Goal: Navigation & Orientation: Find specific page/section

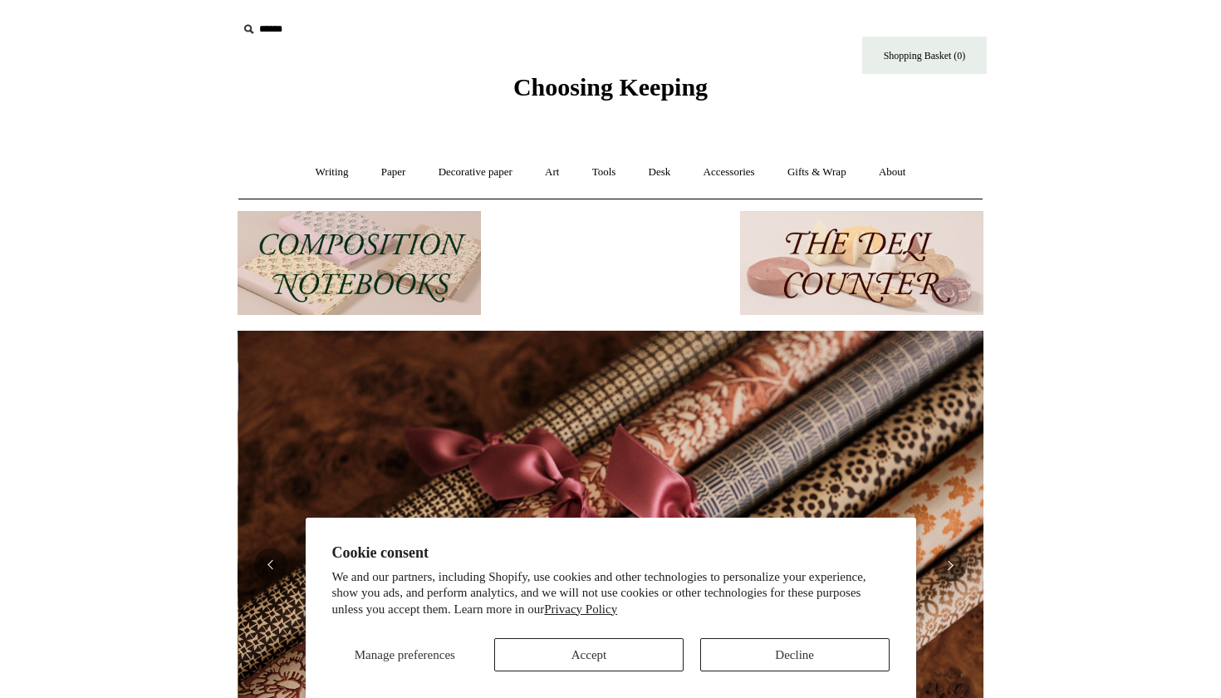
scroll to position [0, 1492]
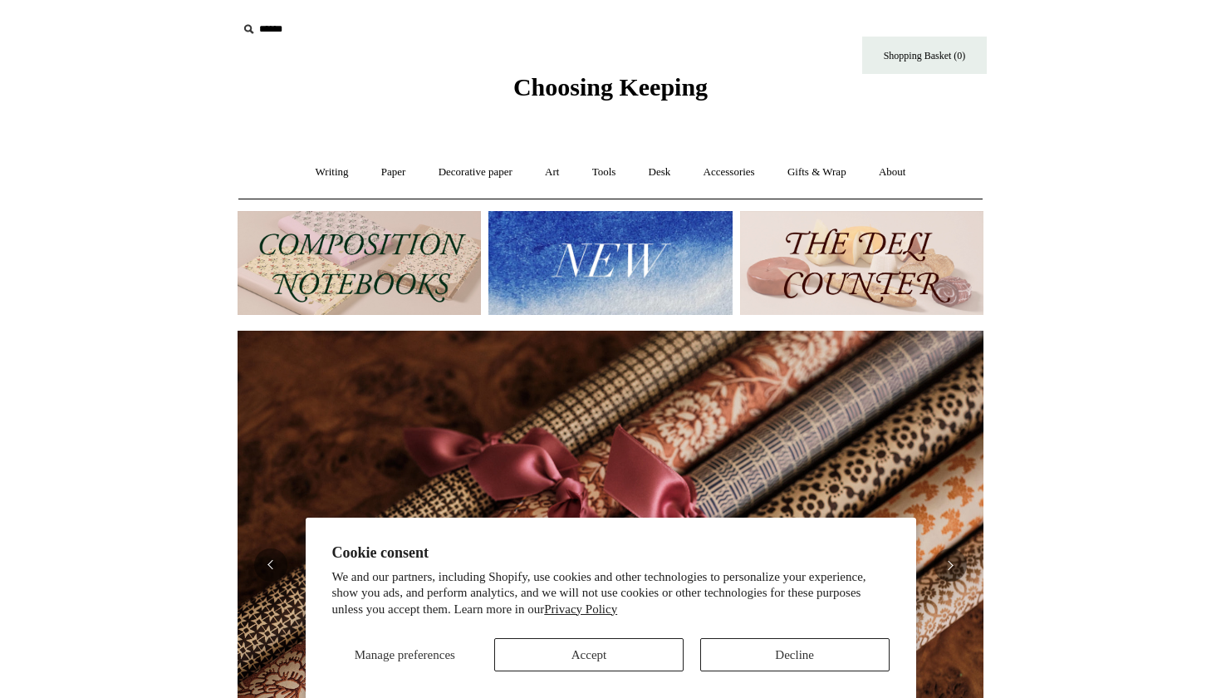
click at [762, 668] on button "Decline" at bounding box center [794, 654] width 189 height 33
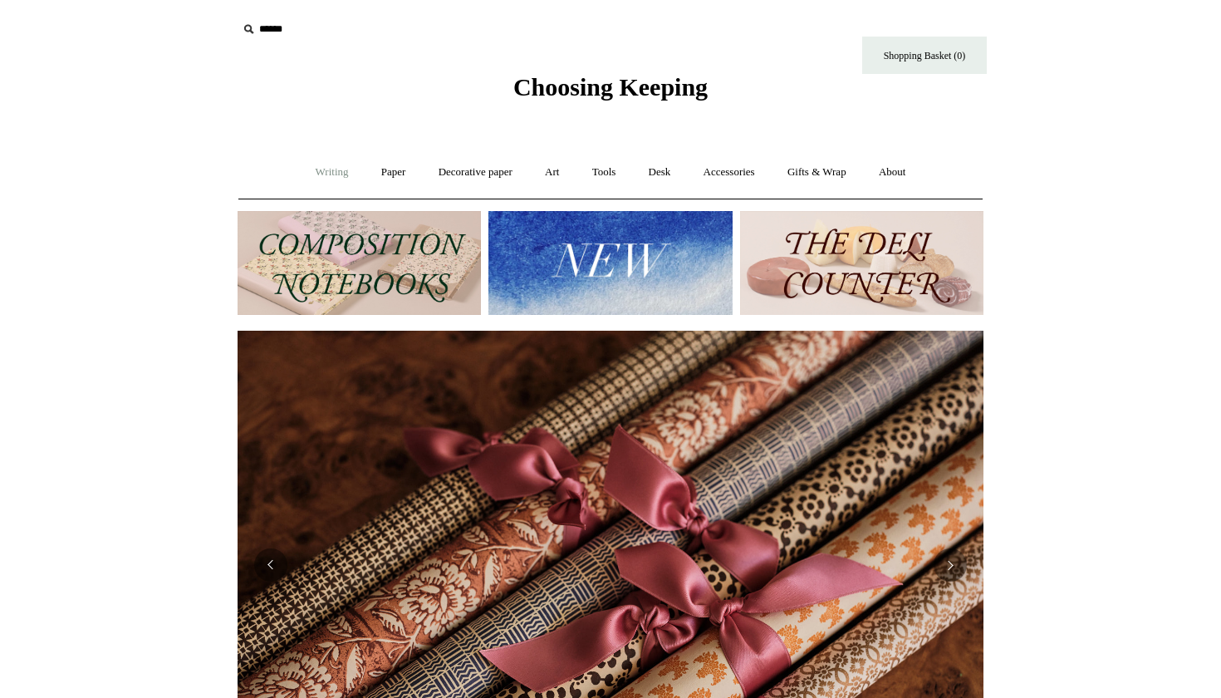
click at [311, 182] on link "Writing +" at bounding box center [332, 172] width 63 height 44
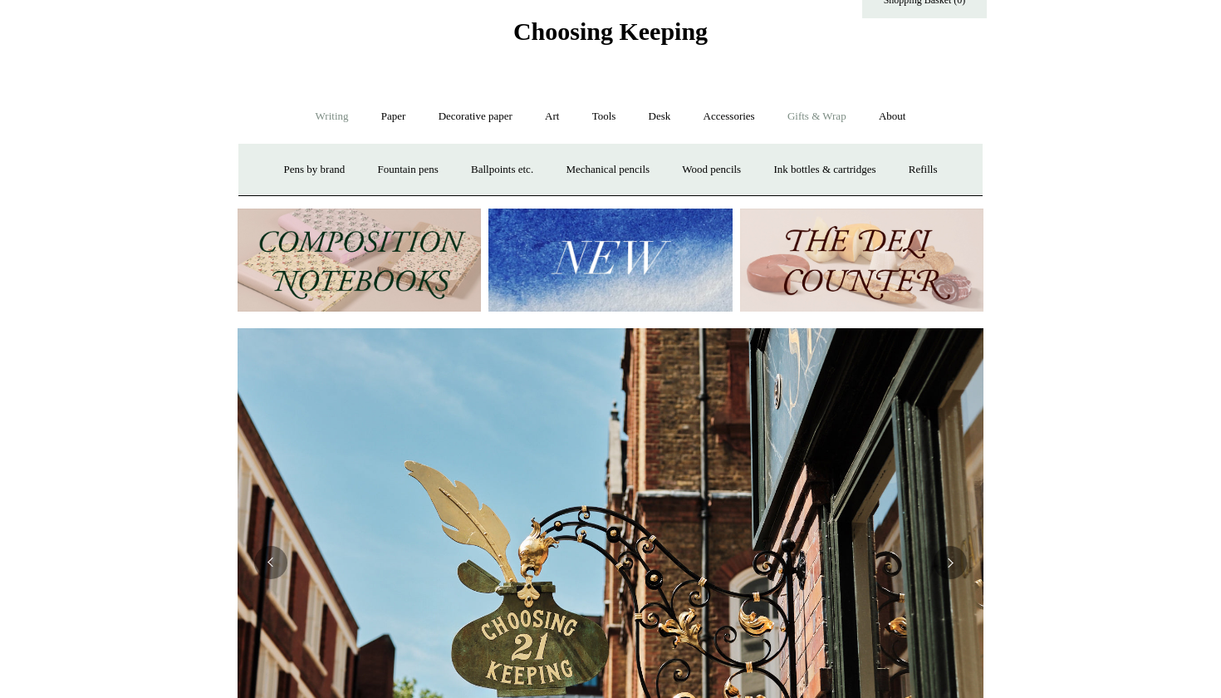
scroll to position [49, 0]
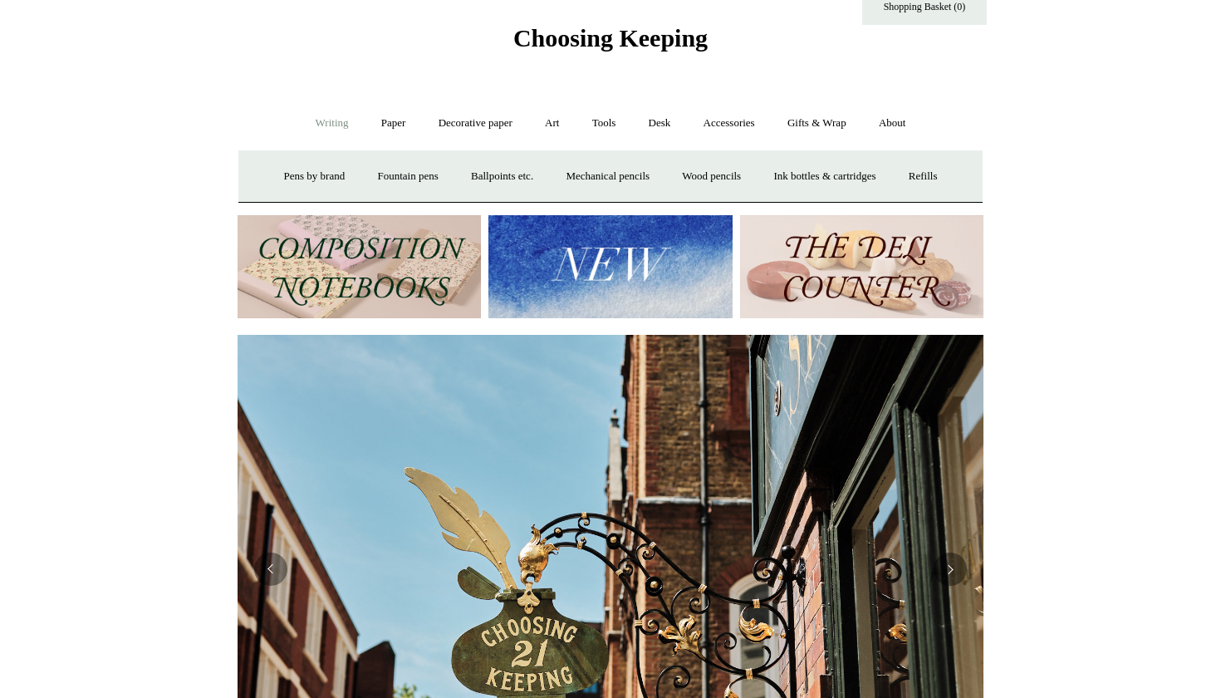
click at [335, 118] on link "Writing -" at bounding box center [332, 123] width 63 height 44
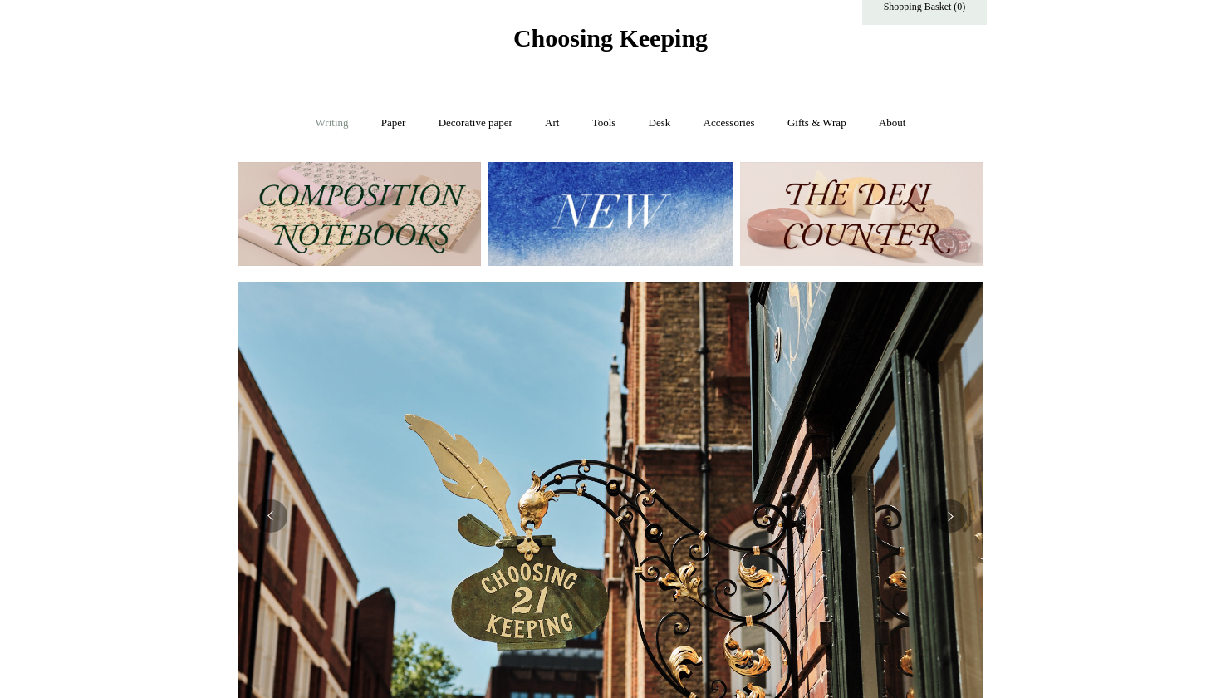
click at [338, 118] on link "Writing +" at bounding box center [332, 123] width 63 height 44
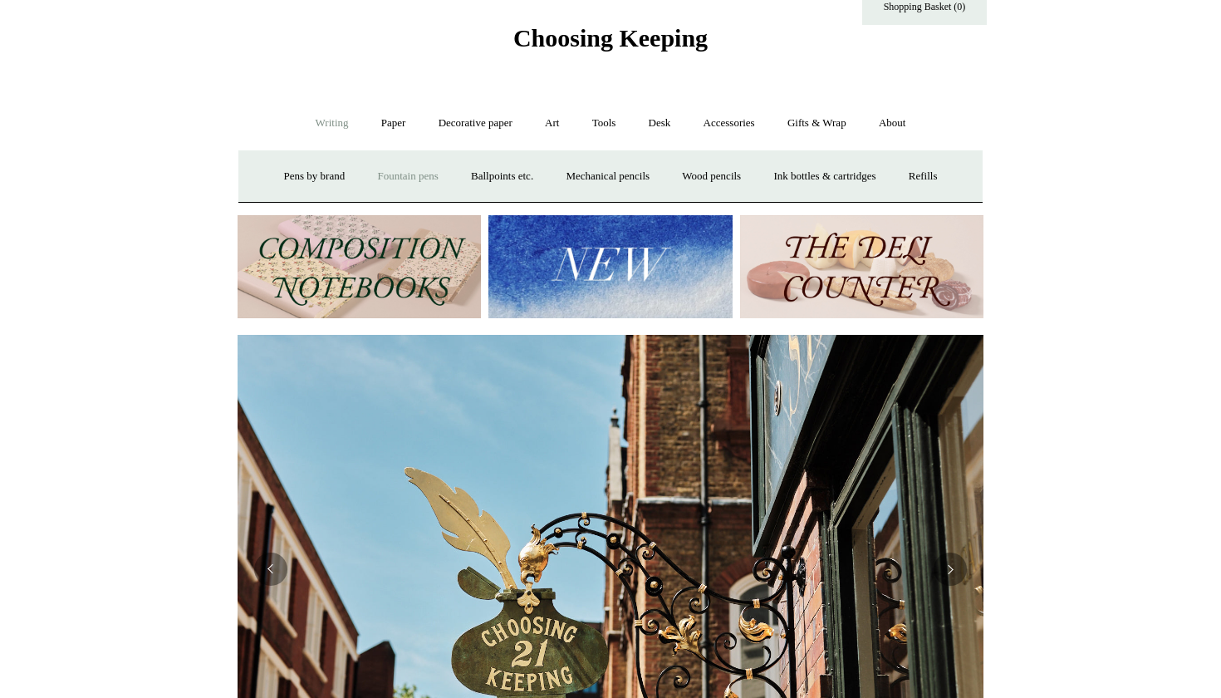
click at [434, 177] on link "Fountain pens +" at bounding box center [407, 176] width 91 height 44
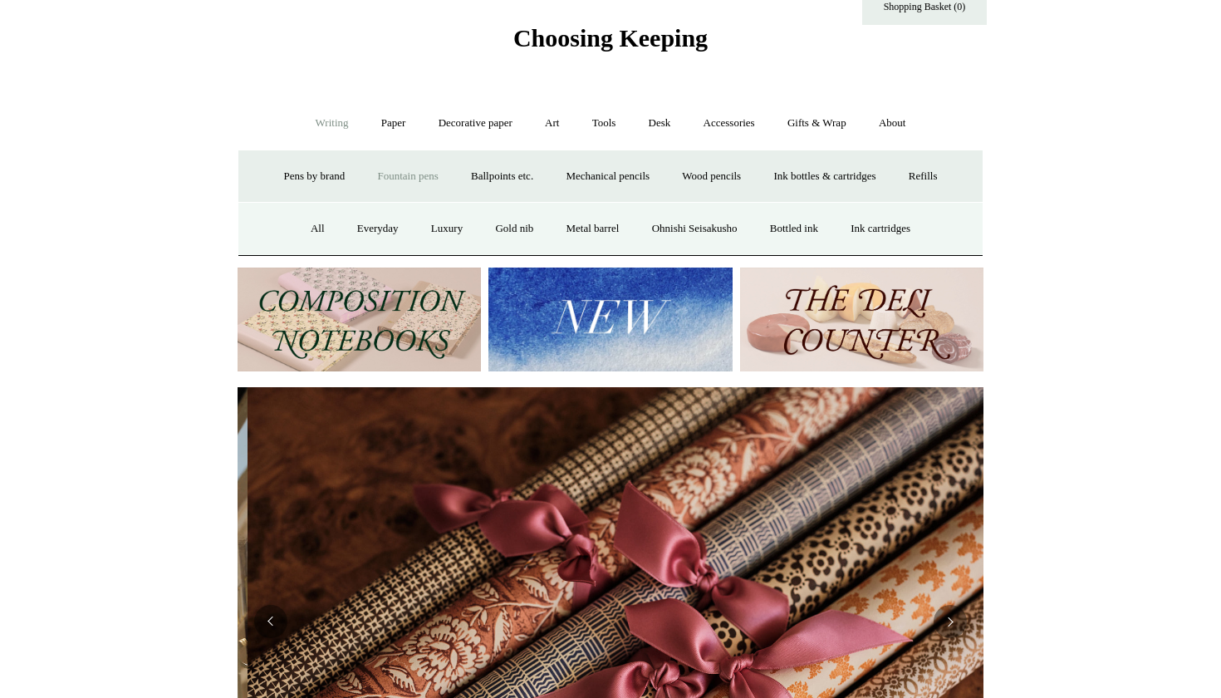
scroll to position [0, 1492]
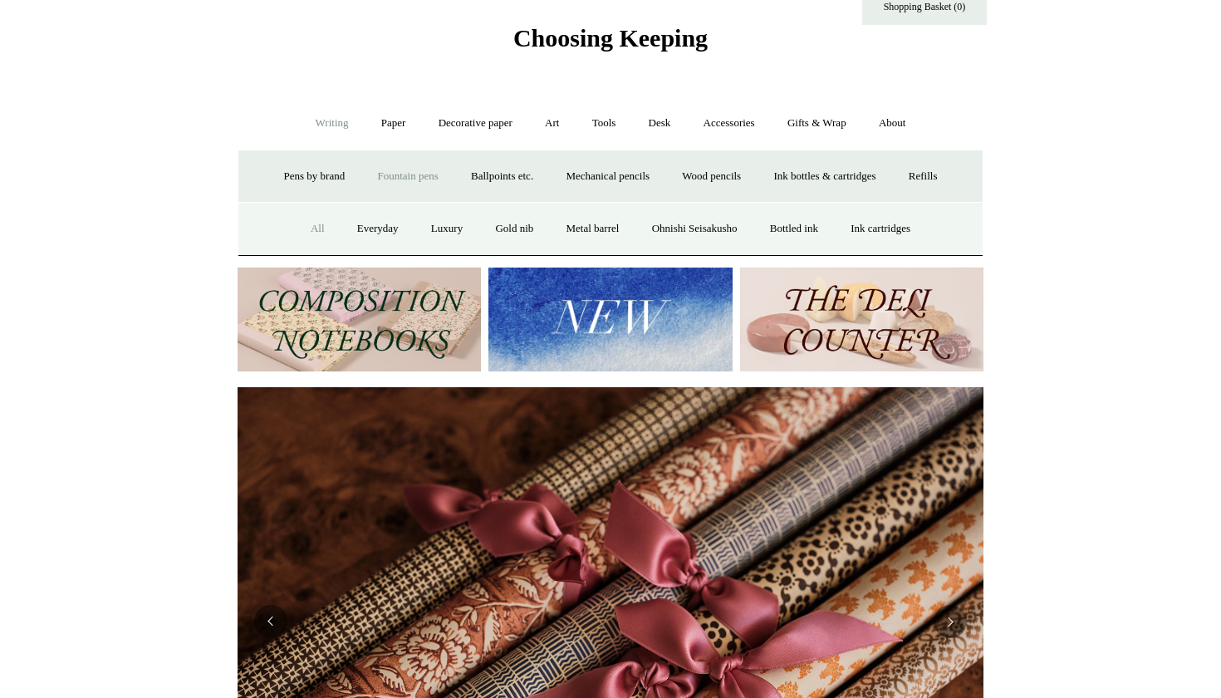
click at [296, 227] on link "All" at bounding box center [318, 229] width 44 height 44
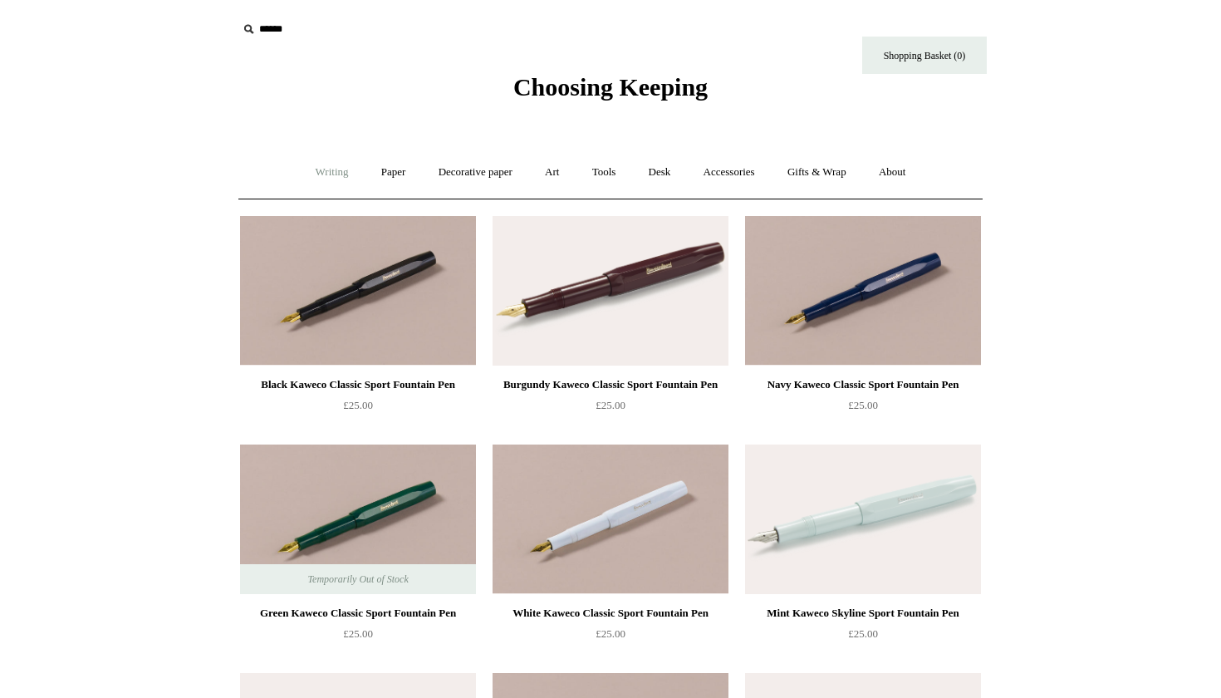
click at [331, 177] on link "Writing +" at bounding box center [332, 172] width 63 height 44
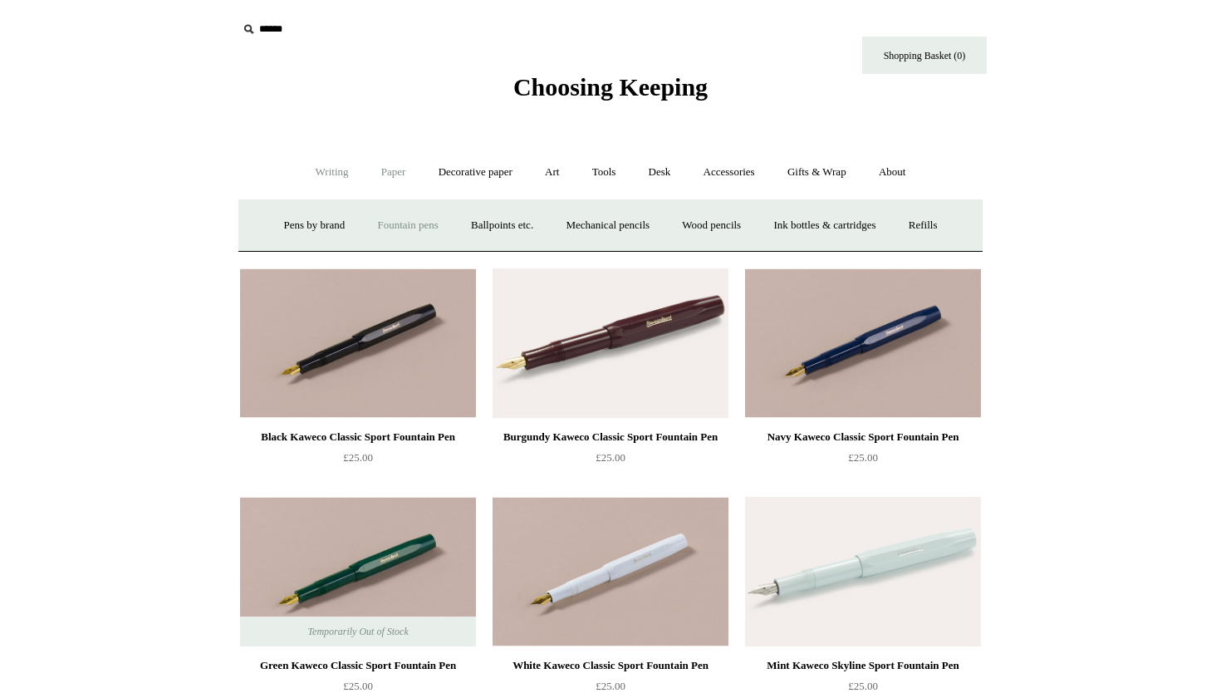
click at [405, 181] on link "Paper +" at bounding box center [393, 172] width 55 height 44
click at [364, 218] on link "Notebooks +" at bounding box center [378, 225] width 76 height 44
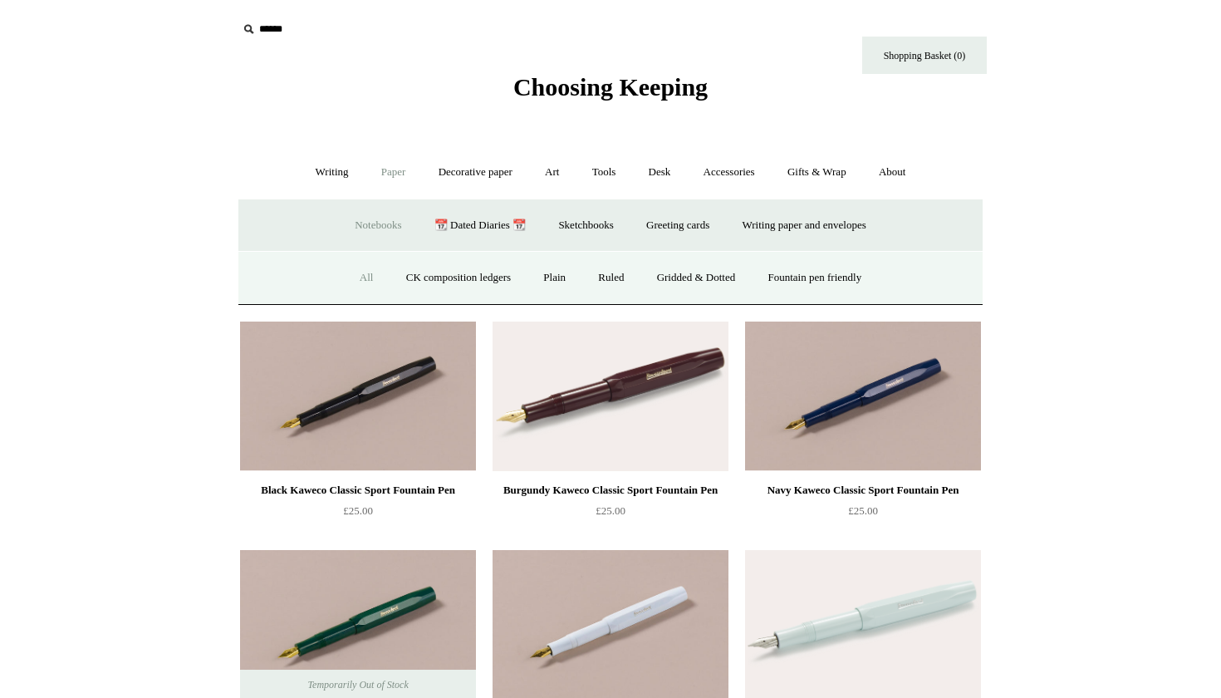
click at [355, 285] on link "All" at bounding box center [367, 278] width 44 height 44
